Goal: Task Accomplishment & Management: Manage account settings

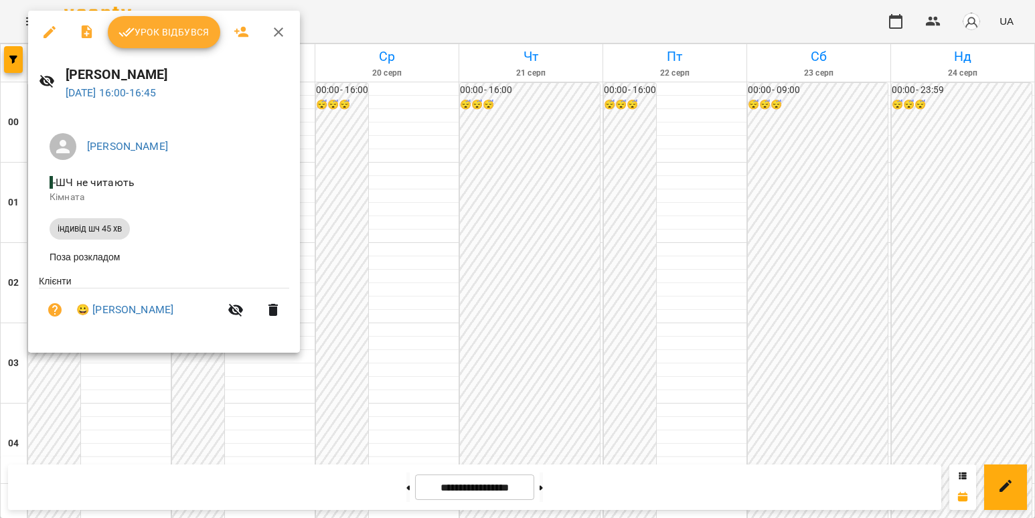
scroll to position [1205, 0]
click at [169, 315] on link "😀 [PERSON_NAME]" at bounding box center [124, 310] width 97 height 16
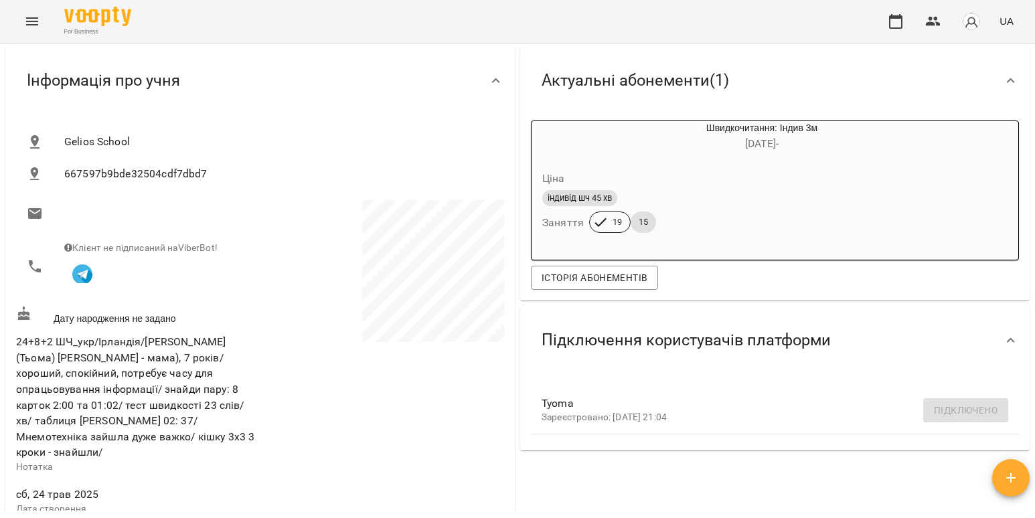
scroll to position [268, 0]
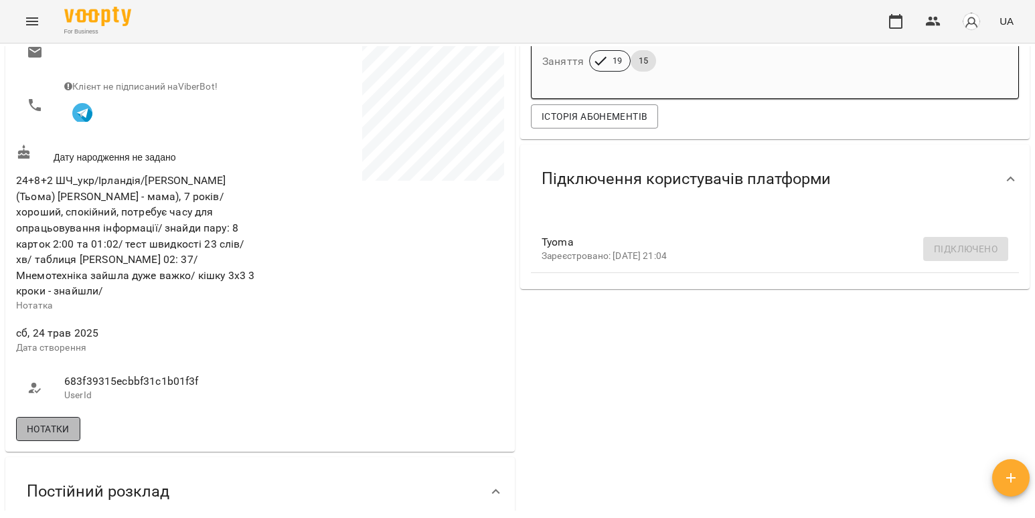
click at [76, 417] on button "Нотатки" at bounding box center [48, 429] width 64 height 24
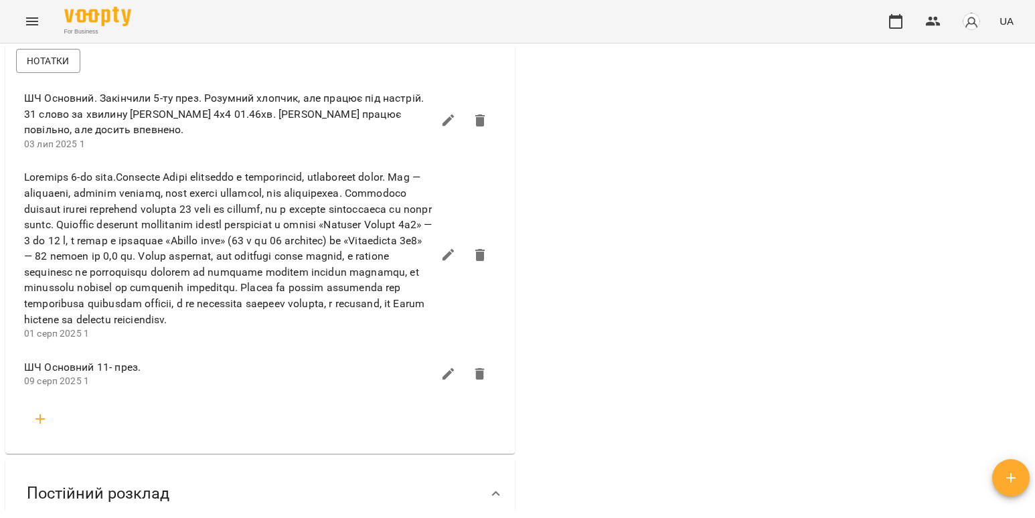
scroll to position [669, 0]
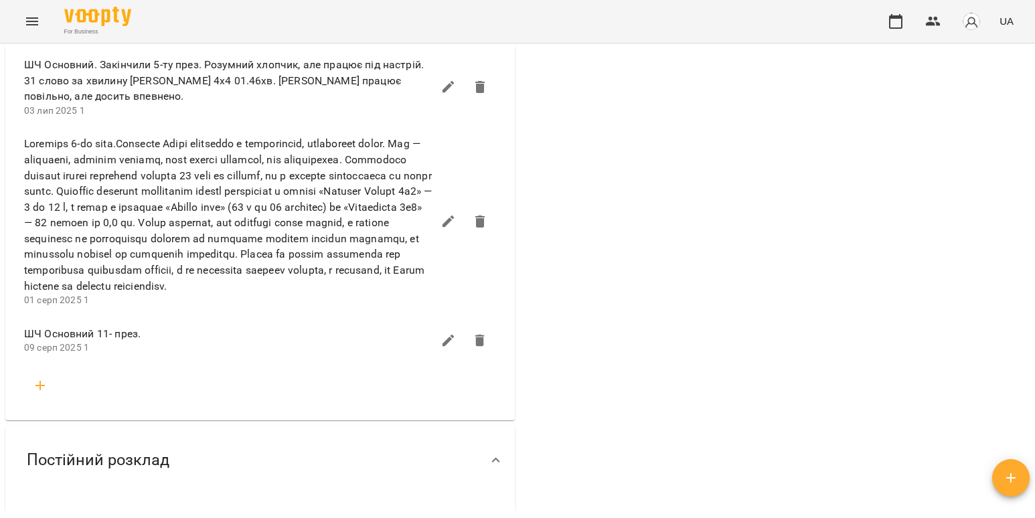
click at [39, 388] on icon "button" at bounding box center [40, 385] width 16 height 16
click at [90, 438] on input "text" at bounding box center [260, 438] width 429 height 21
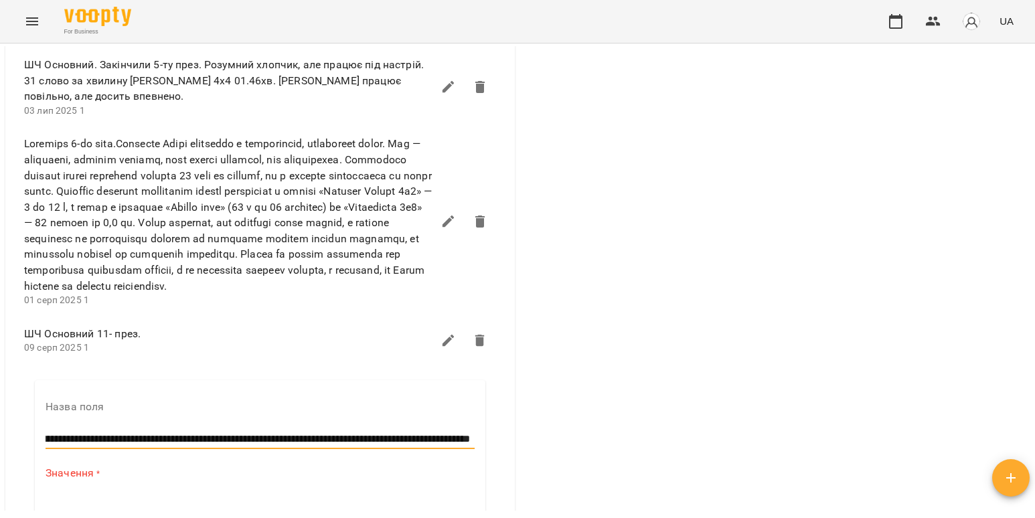
scroll to position [803, 0]
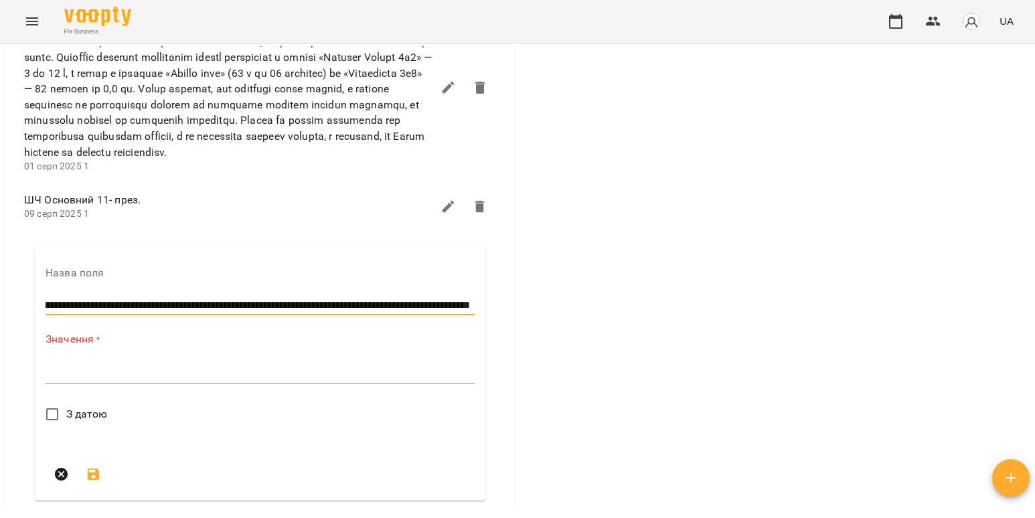
type input "**********"
click at [71, 418] on span "З датою" at bounding box center [86, 414] width 41 height 16
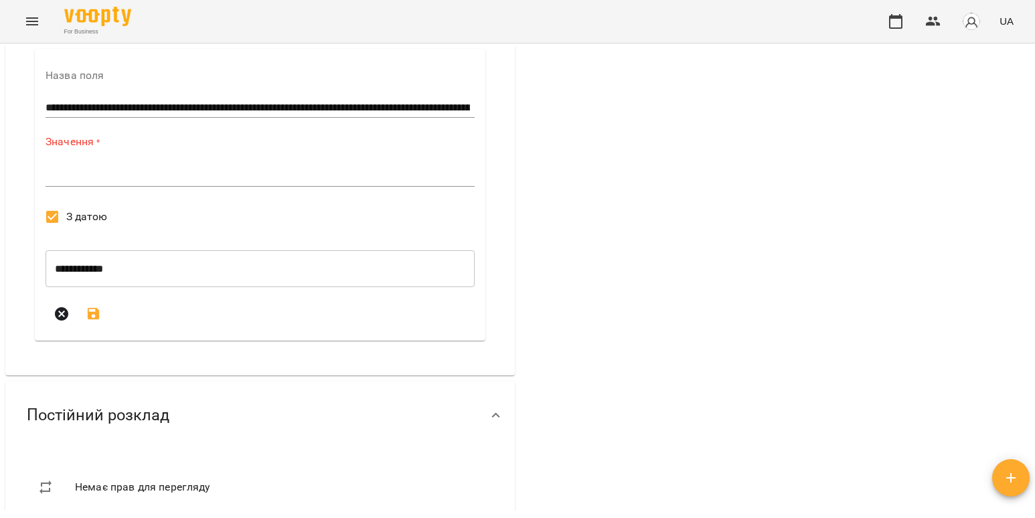
scroll to position [1004, 0]
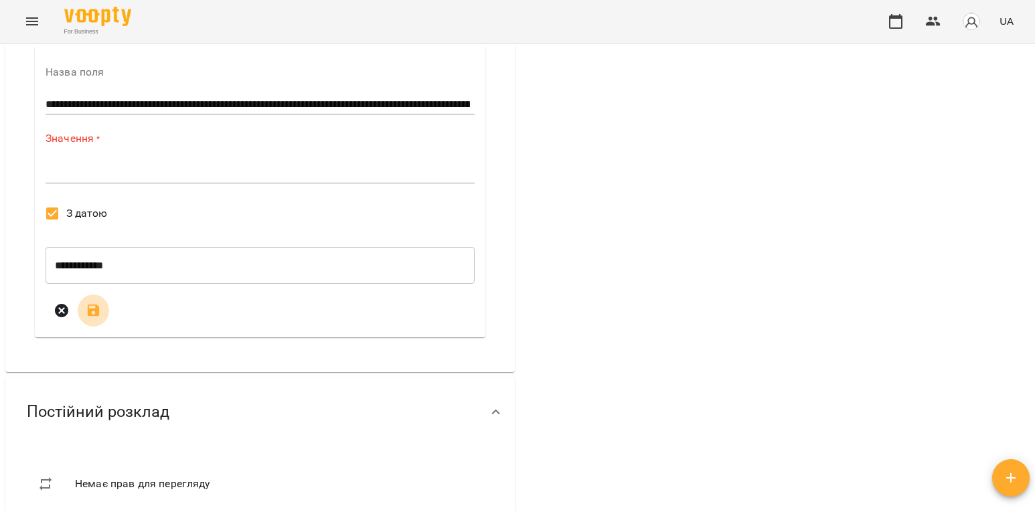
click at [92, 316] on icon "submit" at bounding box center [94, 311] width 12 height 12
click at [94, 311] on icon "submit" at bounding box center [94, 310] width 16 height 16
click at [98, 317] on icon "submit" at bounding box center [94, 311] width 12 height 12
click at [97, 308] on button "submit" at bounding box center [94, 310] width 32 height 32
click at [94, 313] on icon "submit" at bounding box center [94, 310] width 16 height 16
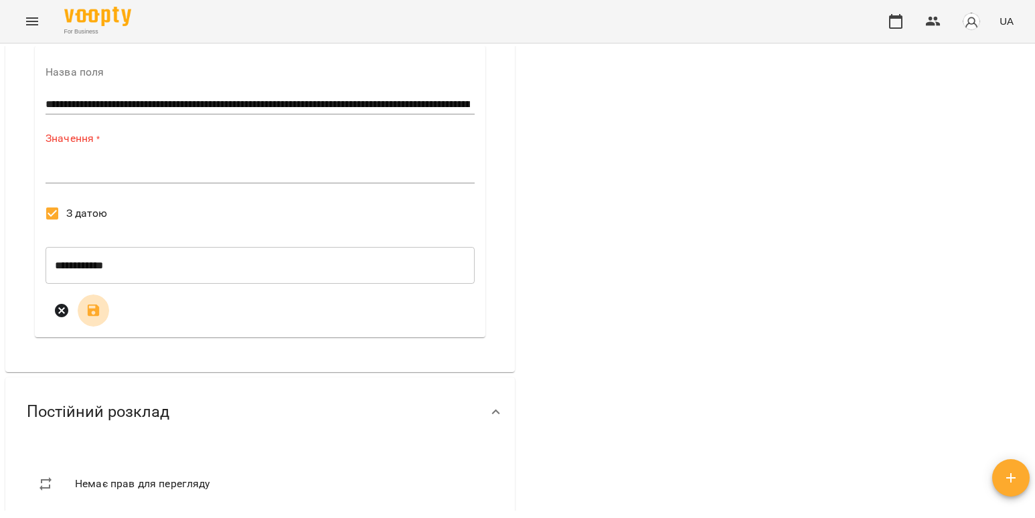
click at [98, 317] on icon "submit" at bounding box center [94, 311] width 12 height 12
click at [96, 317] on icon "submit" at bounding box center [94, 311] width 12 height 12
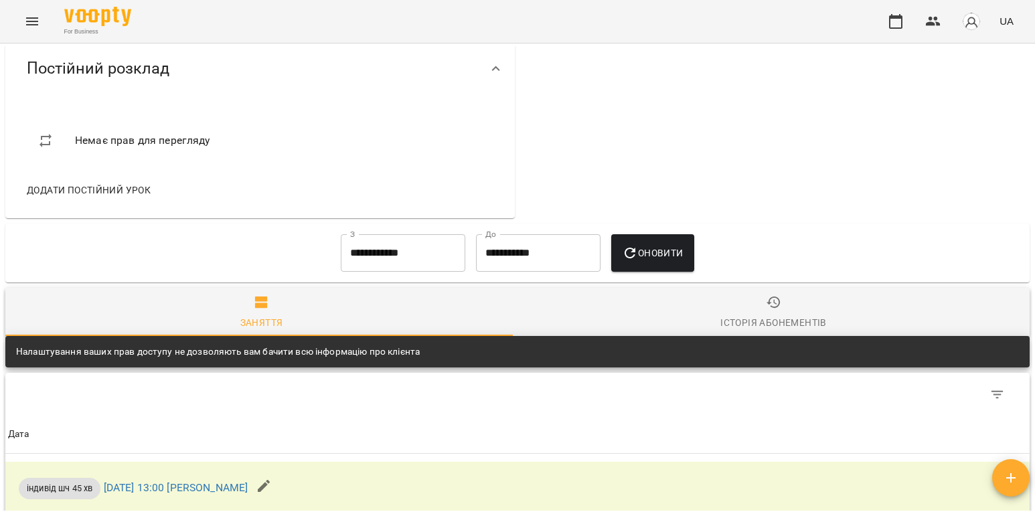
scroll to position [602, 0]
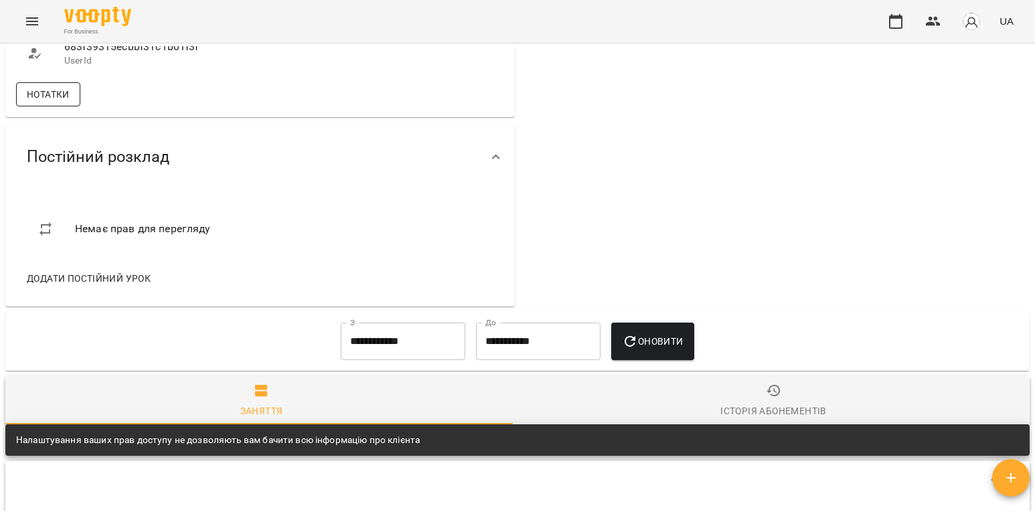
click at [42, 86] on span "Нотатки" at bounding box center [48, 94] width 43 height 16
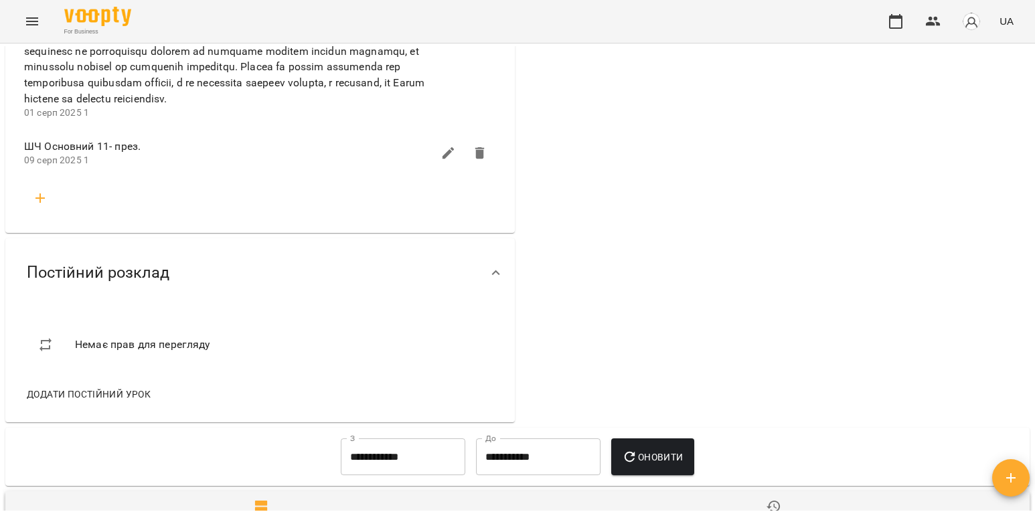
scroll to position [870, 0]
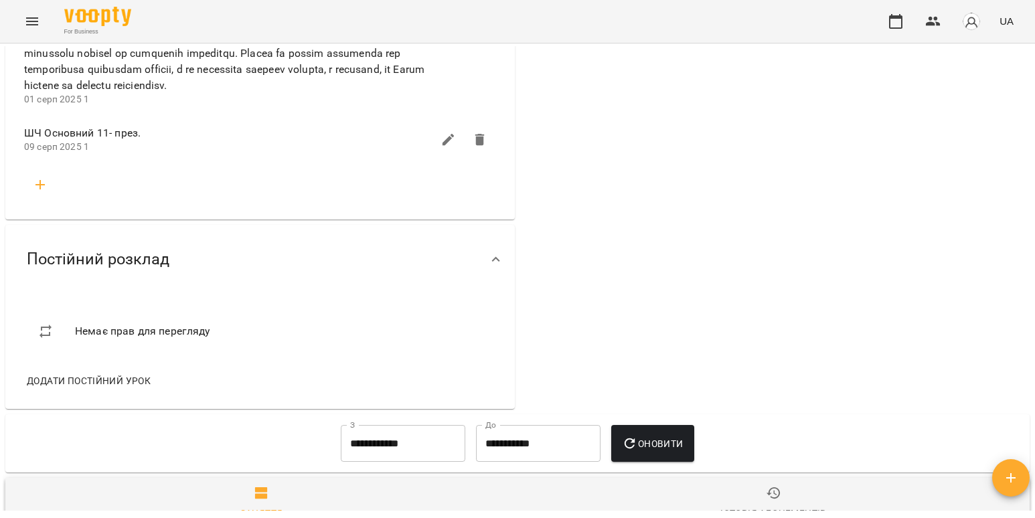
click at [52, 194] on button "button" at bounding box center [40, 185] width 32 height 32
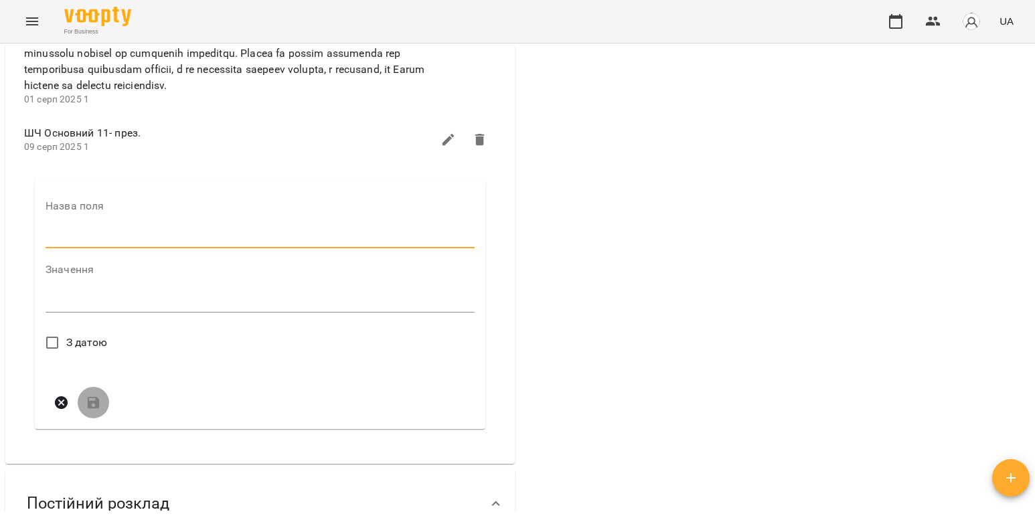
click at [75, 239] on input "text" at bounding box center [260, 238] width 429 height 21
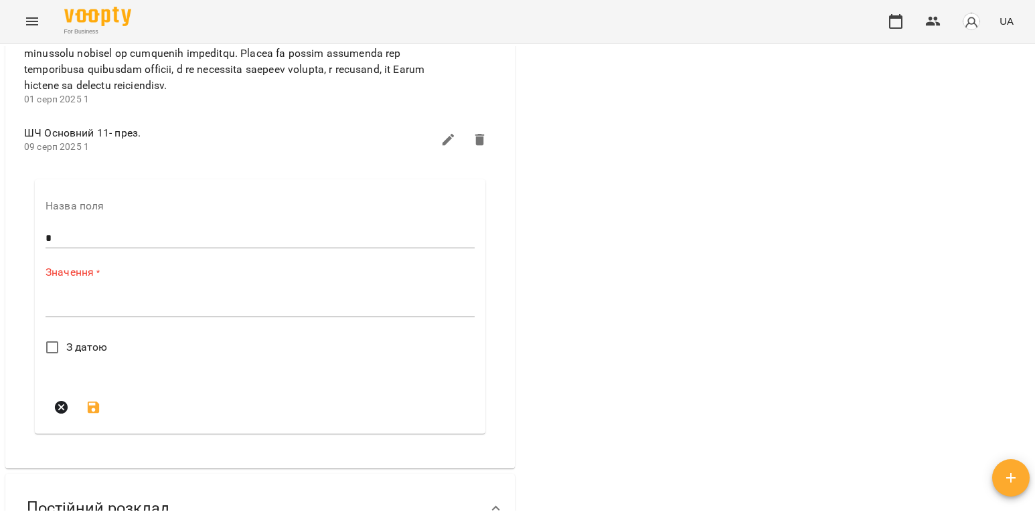
click at [151, 302] on div "*" at bounding box center [260, 306] width 429 height 21
click at [145, 238] on input "*" at bounding box center [260, 238] width 429 height 21
drag, startPoint x: 145, startPoint y: 238, endPoint x: 22, endPoint y: 237, distance: 122.5
click at [22, 237] on li "Назва поля * Значення * * З датою" at bounding box center [259, 309] width 493 height 292
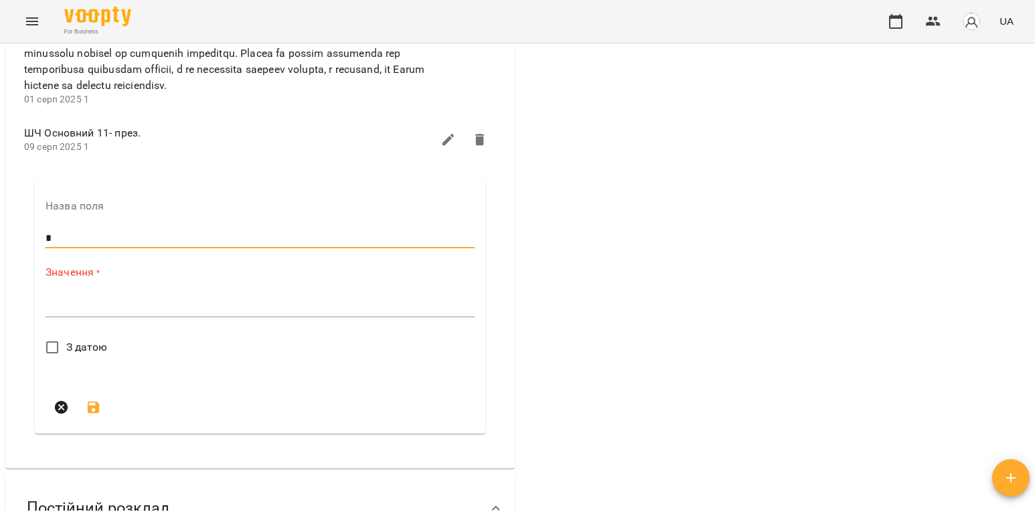
type input "*"
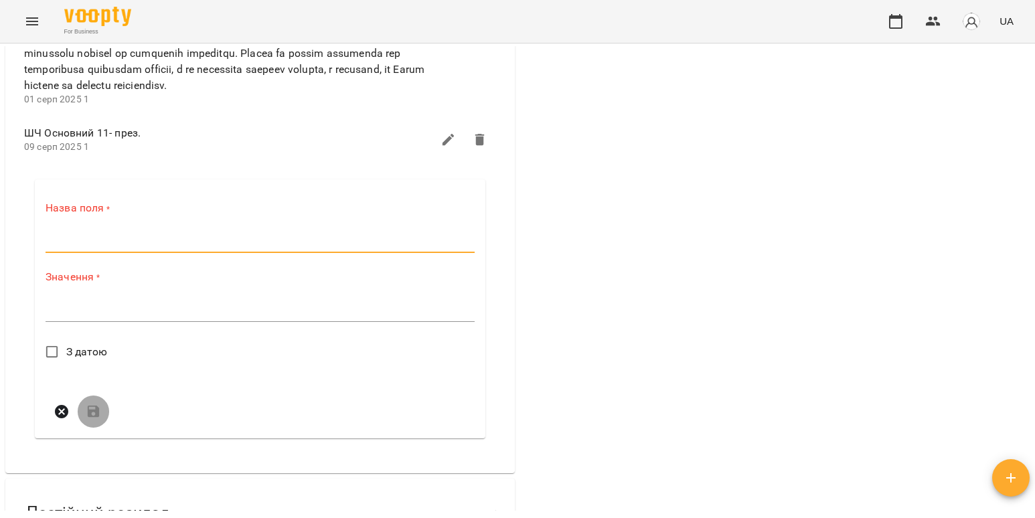
click at [66, 248] on input "text" at bounding box center [260, 242] width 429 height 21
type input "**********"
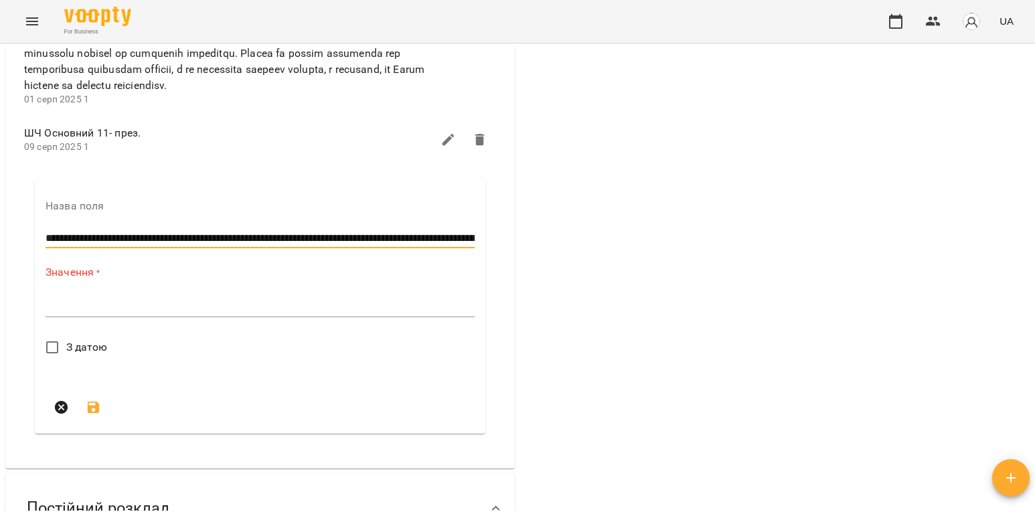
scroll to position [0, 240]
drag, startPoint x: 48, startPoint y: 245, endPoint x: 537, endPoint y: 215, distance: 490.1
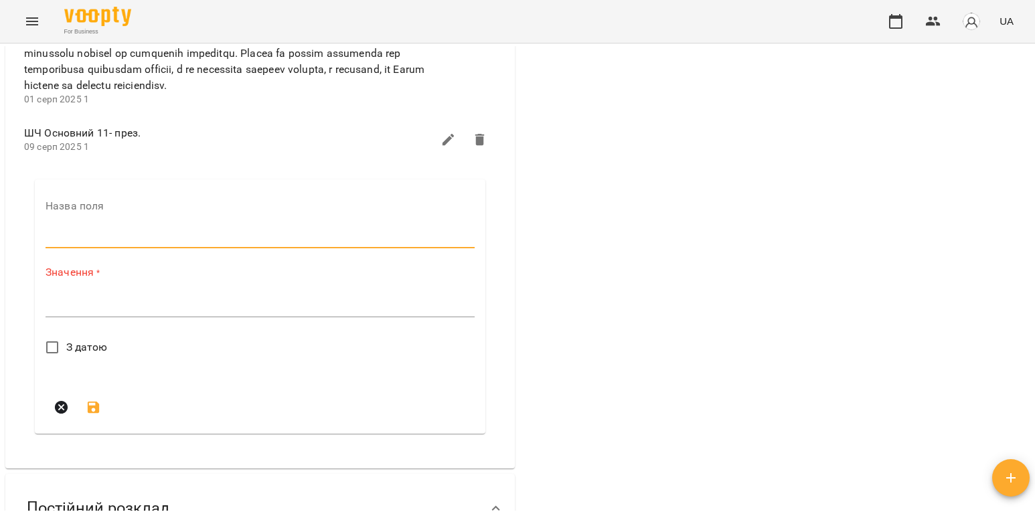
scroll to position [0, 0]
type input "*"
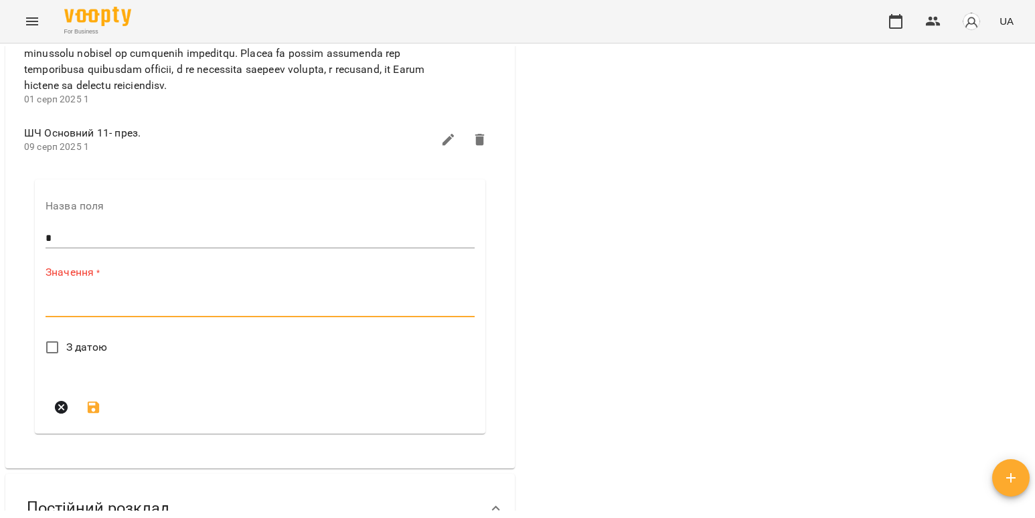
drag, startPoint x: 254, startPoint y: 303, endPoint x: 191, endPoint y: 307, distance: 63.0
click at [191, 307] on textarea at bounding box center [260, 306] width 429 height 13
paste textarea "**********"
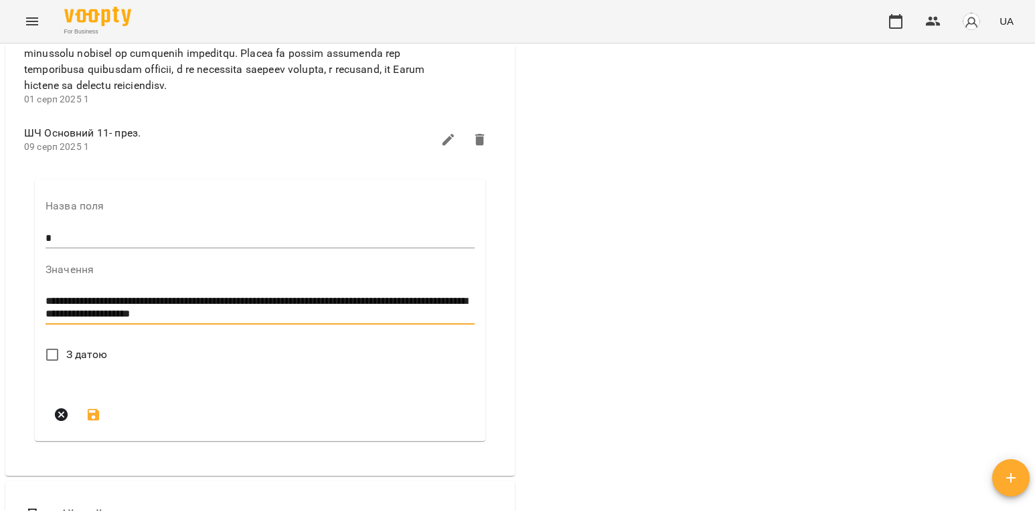
type textarea "**********"
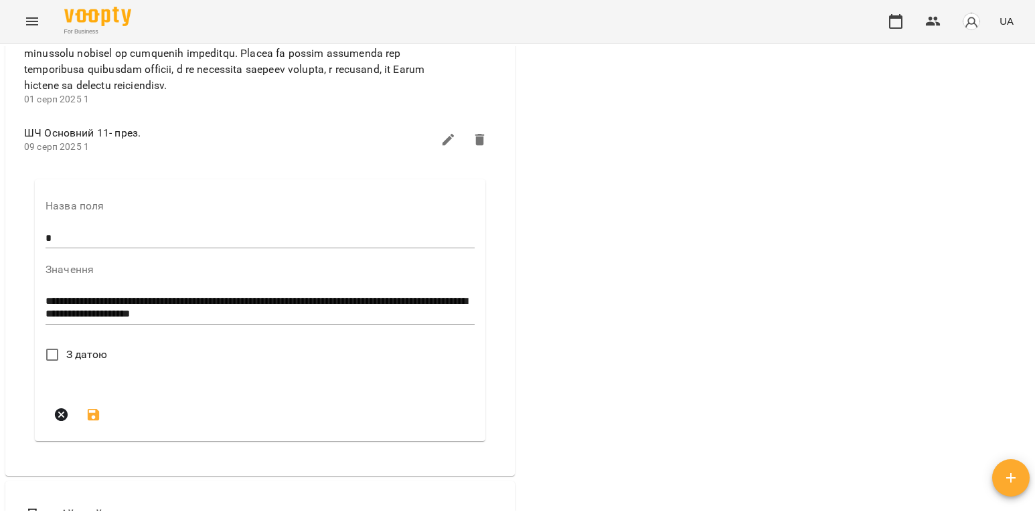
click at [86, 357] on span "З датою" at bounding box center [86, 355] width 41 height 16
click at [94, 453] on icon "submit" at bounding box center [94, 452] width 12 height 12
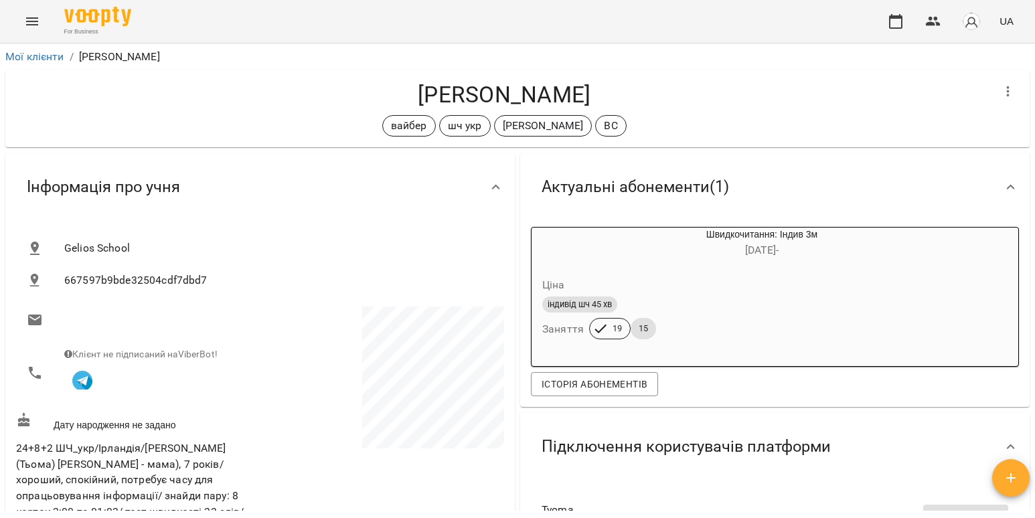
click at [19, 23] on button "Menu" at bounding box center [32, 21] width 32 height 32
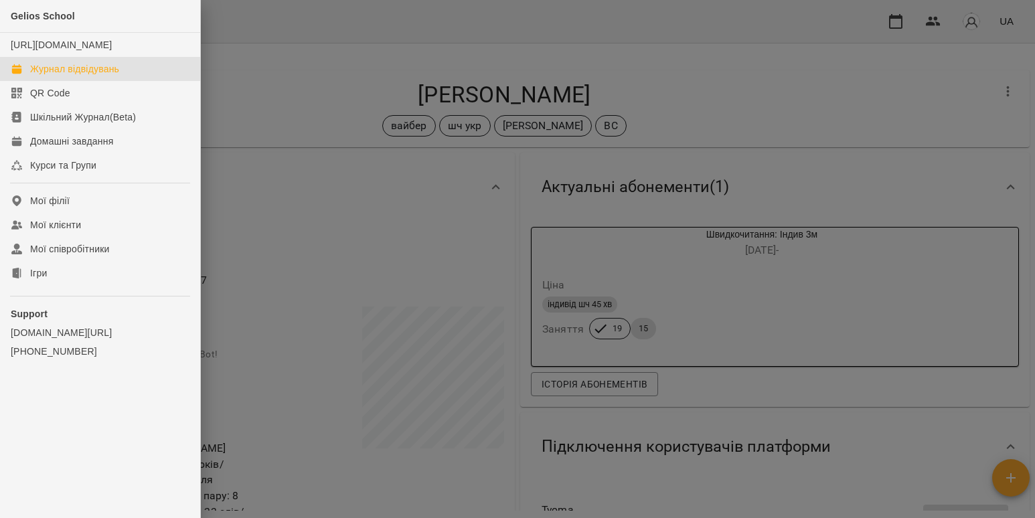
click at [59, 76] on div "Журнал відвідувань" at bounding box center [74, 68] width 89 height 13
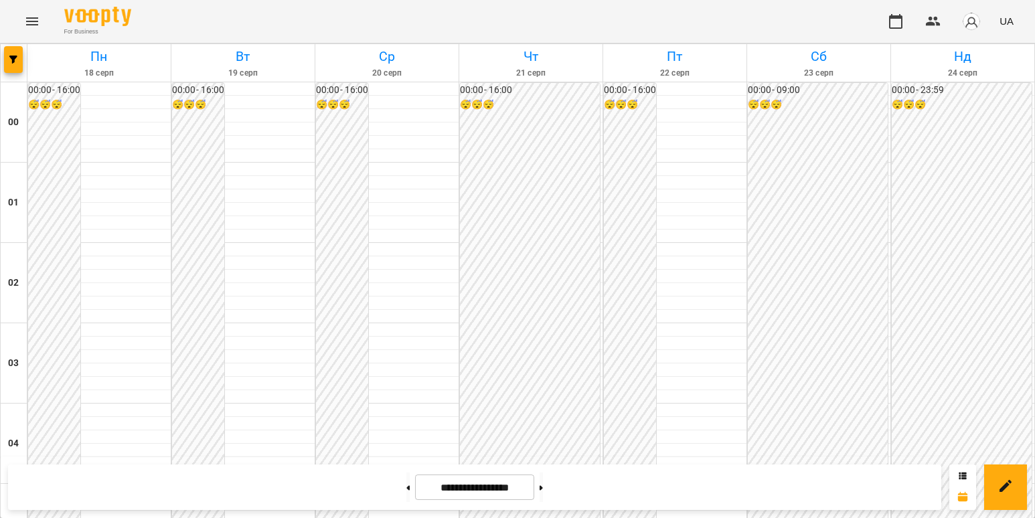
scroll to position [1071, 0]
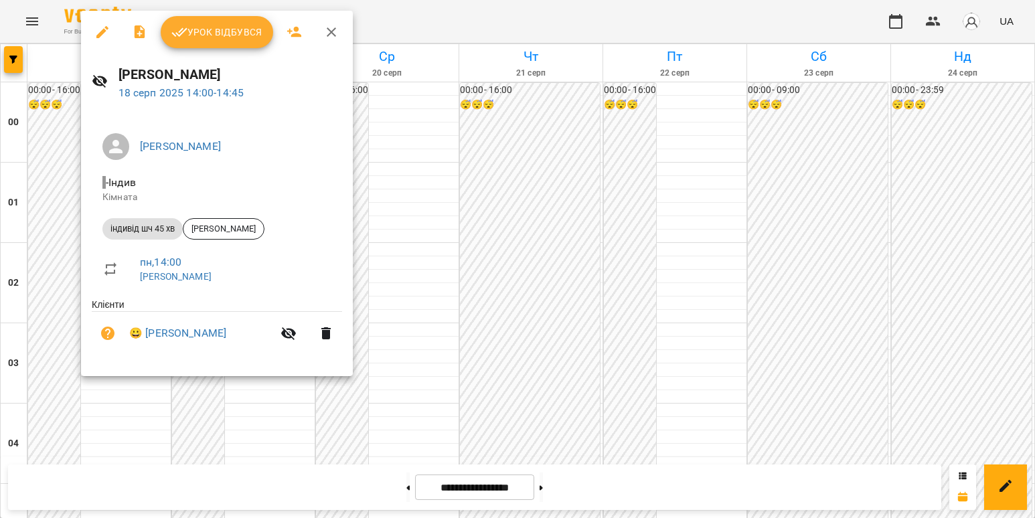
click at [207, 38] on span "Урок відбувся" at bounding box center [216, 32] width 91 height 16
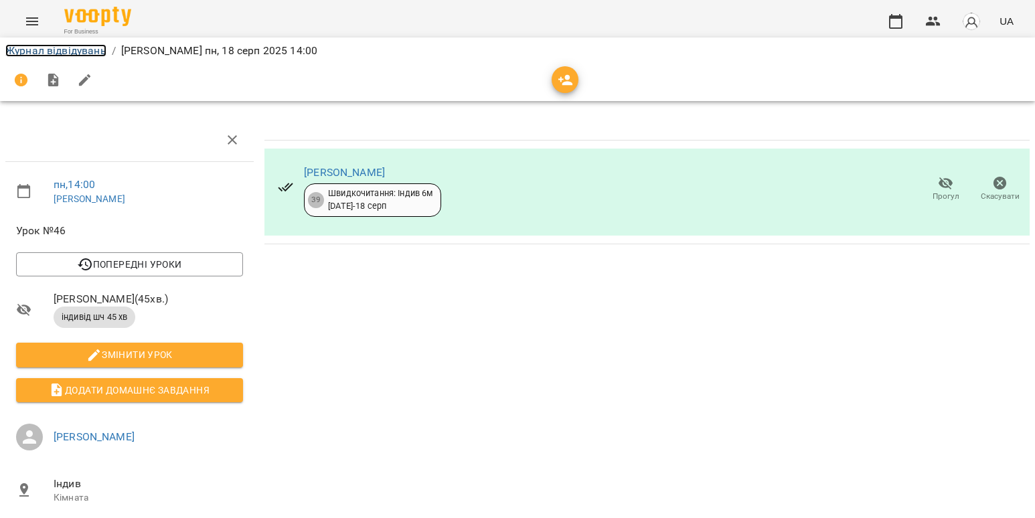
click at [48, 50] on link "Журнал відвідувань" at bounding box center [55, 50] width 101 height 13
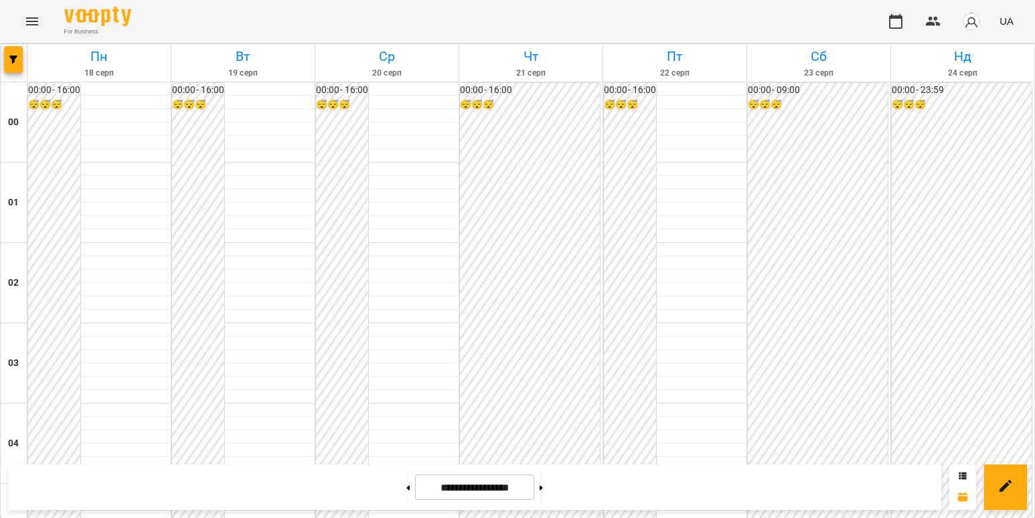
scroll to position [1071, 0]
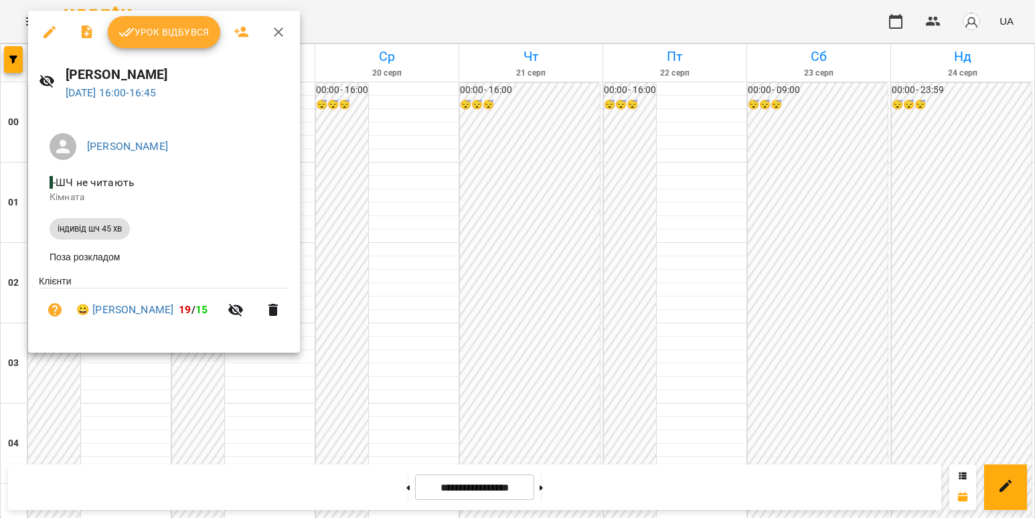
click at [135, 27] on span "Урок відбувся" at bounding box center [163, 32] width 91 height 16
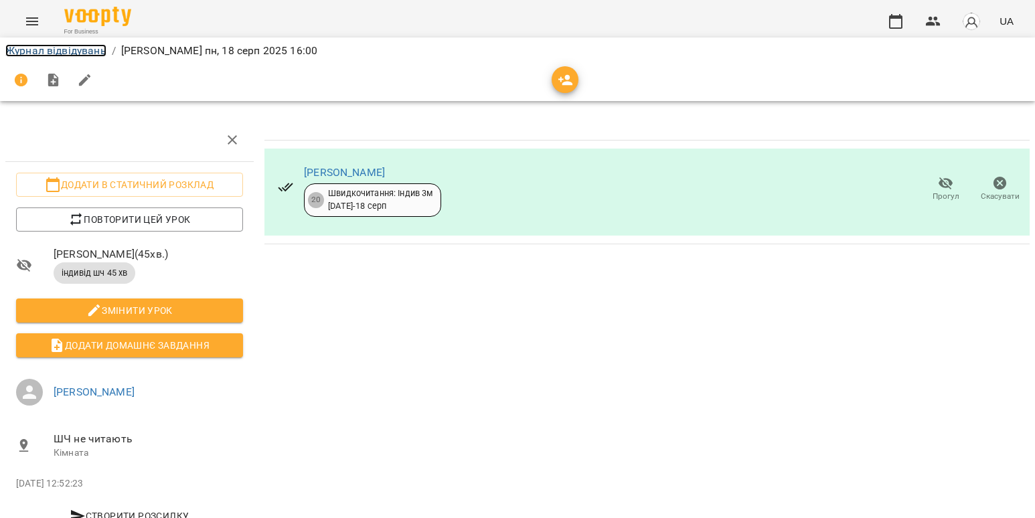
click at [38, 47] on link "Журнал відвідувань" at bounding box center [55, 50] width 101 height 13
